Goal: Transaction & Acquisition: Purchase product/service

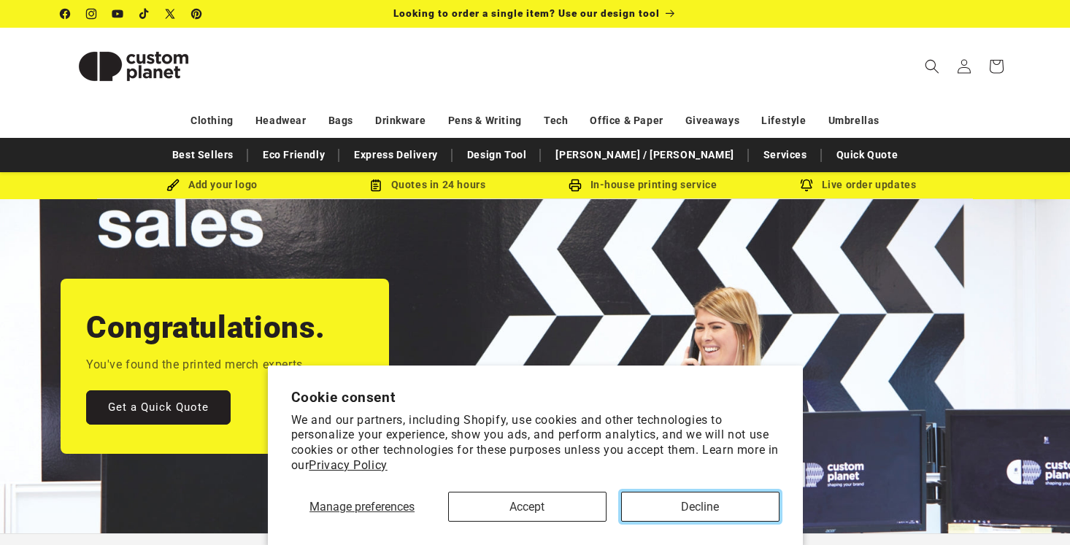
click at [735, 499] on button "Decline" at bounding box center [700, 507] width 158 height 30
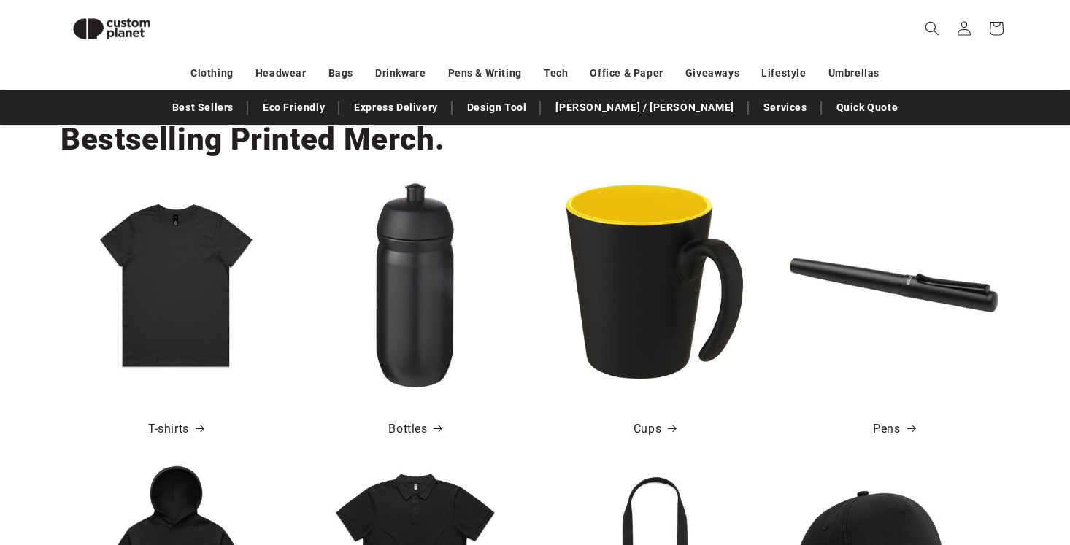
scroll to position [0, 1070]
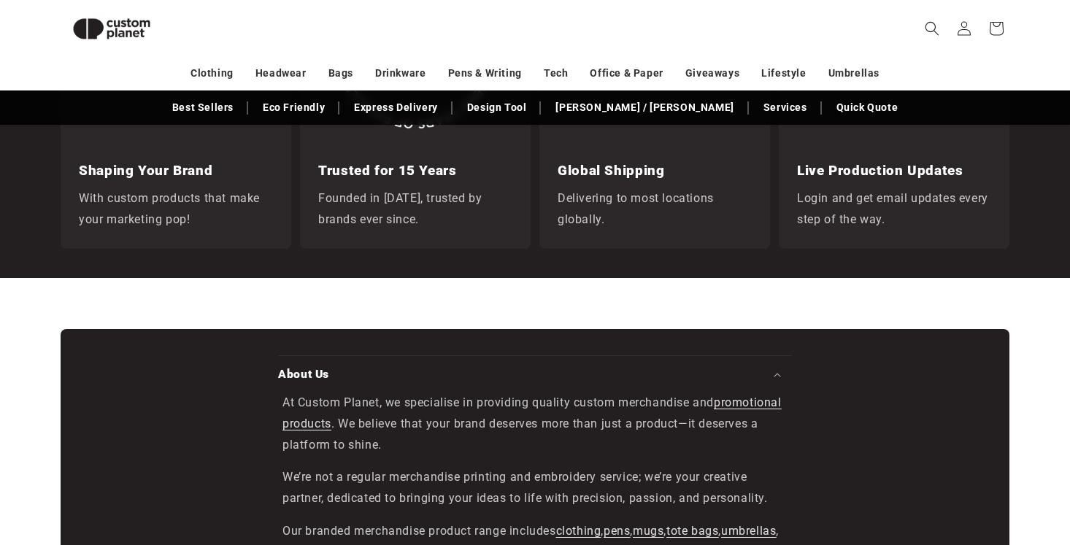
scroll to position [0, 2139]
click at [121, 166] on h3 "Shaping Your Brand" at bounding box center [176, 171] width 194 height 20
drag, startPoint x: 121, startPoint y: 166, endPoint x: 167, endPoint y: 321, distance: 161.4
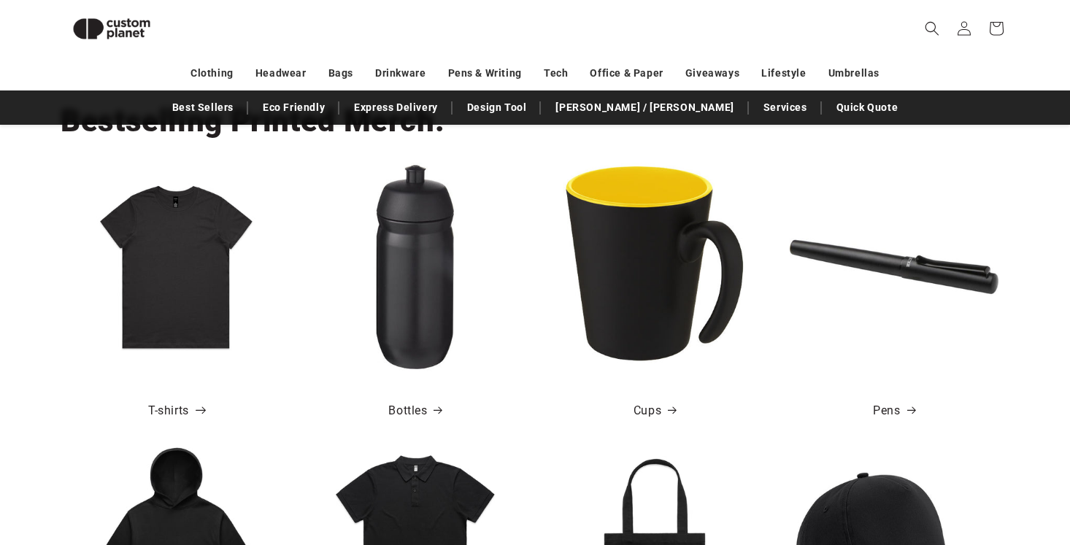
scroll to position [0, 0]
click at [187, 407] on link "T-shirts" at bounding box center [175, 411] width 55 height 21
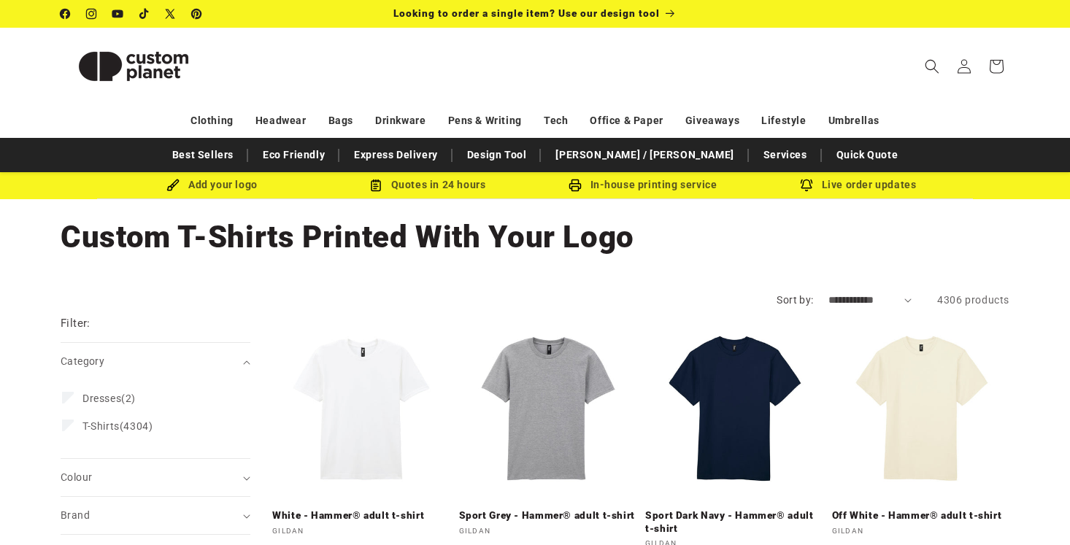
scroll to position [167, 0]
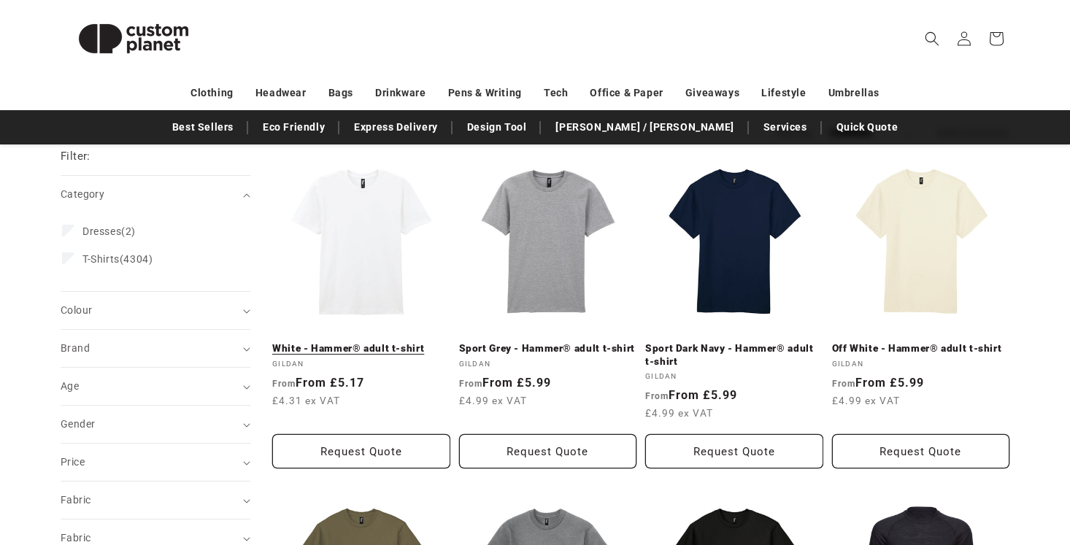
click at [368, 342] on link "White - Hammer® adult t-shirt" at bounding box center [361, 348] width 178 height 13
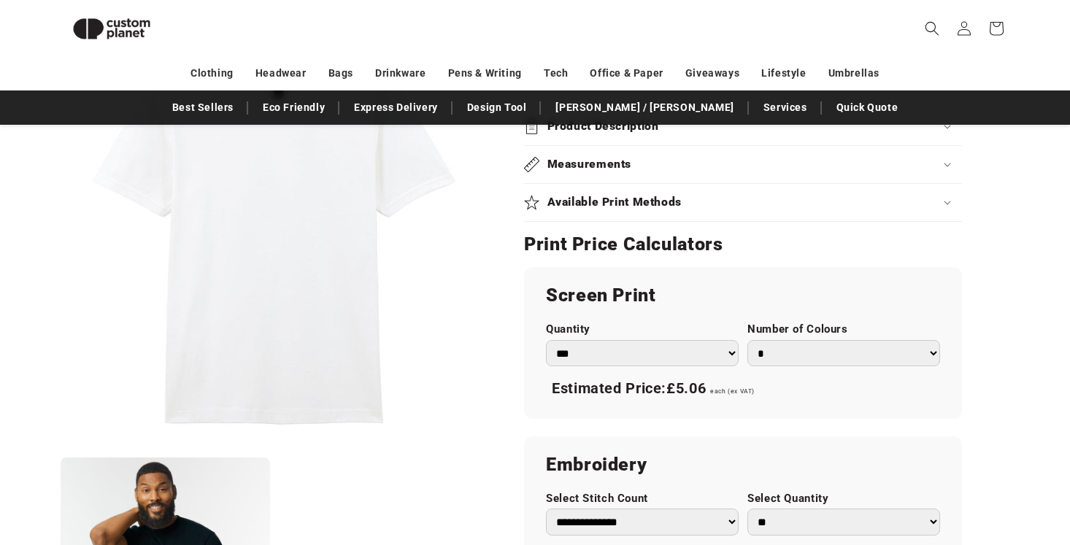
scroll to position [711, 0]
